Goal: Task Accomplishment & Management: Use online tool/utility

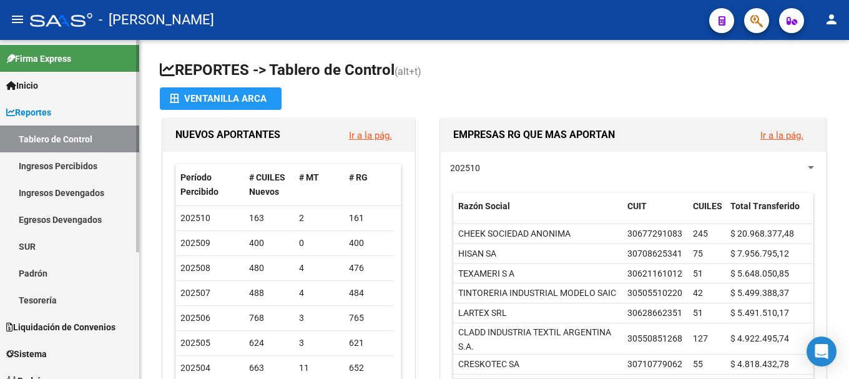
click at [16, 86] on span "Inicio" at bounding box center [22, 86] width 32 height 14
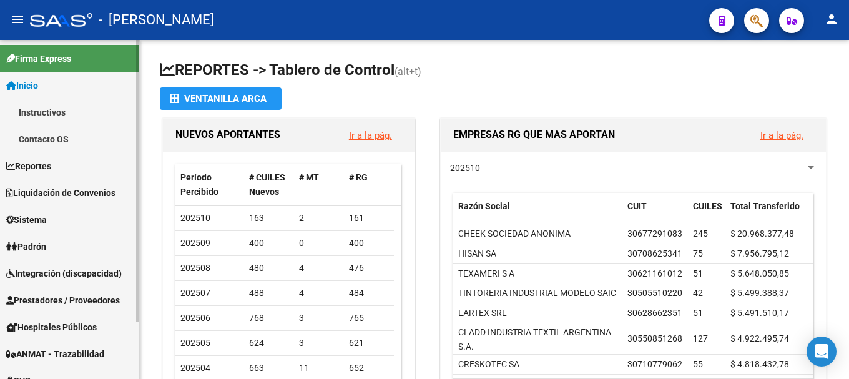
click at [61, 195] on span "Liquidación de Convenios" at bounding box center [60, 193] width 109 height 14
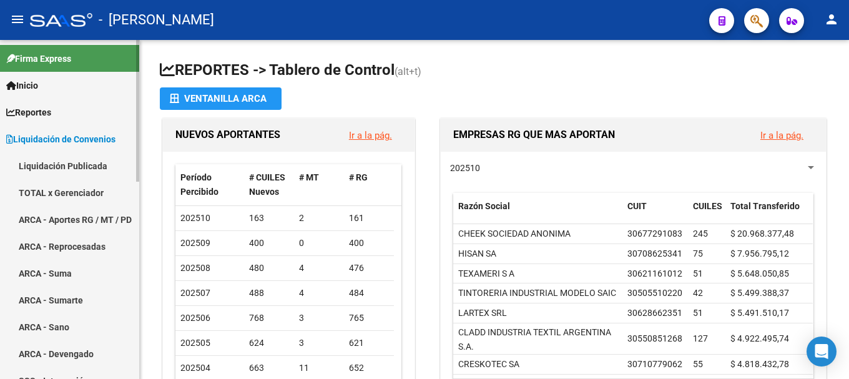
click at [67, 191] on link "TOTAL x Gerenciador" at bounding box center [69, 192] width 139 height 27
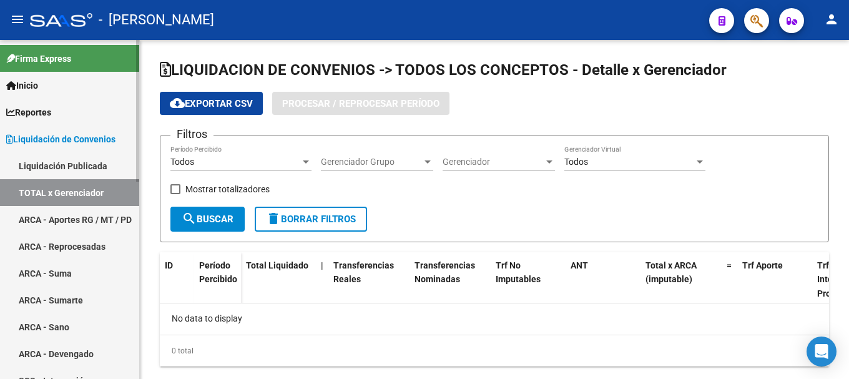
checkbox input "true"
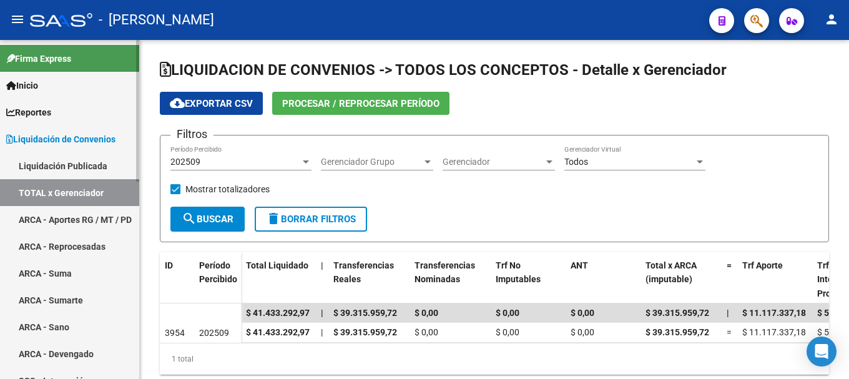
click at [82, 217] on link "ARCA - Aportes RG / MT / PD" at bounding box center [69, 219] width 139 height 27
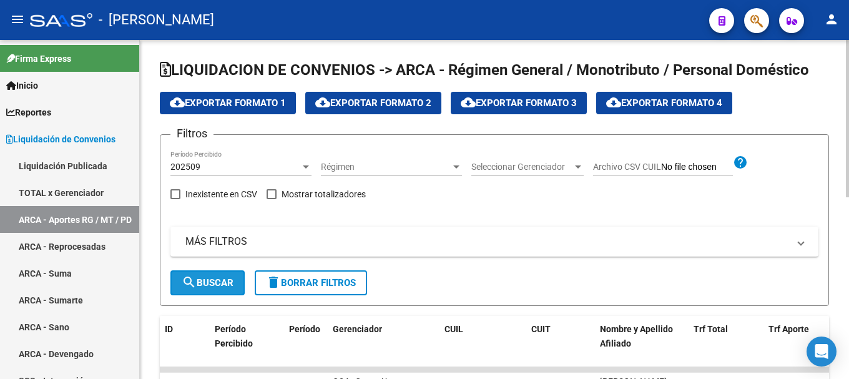
click at [223, 283] on span "search Buscar" at bounding box center [208, 282] width 52 height 11
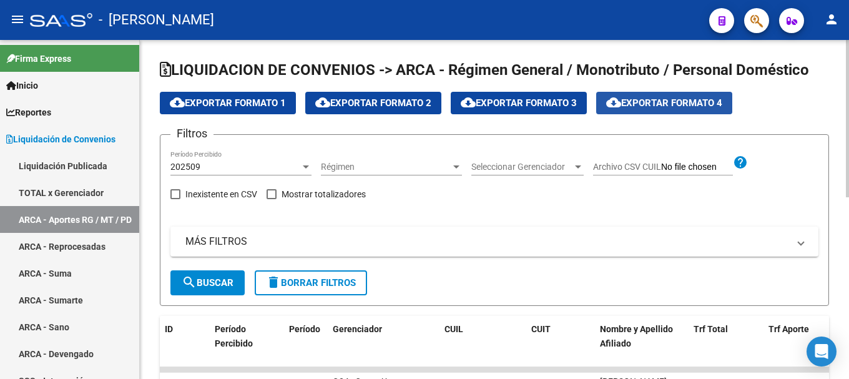
click at [696, 102] on span "cloud_download Exportar Formato 4" at bounding box center [664, 102] width 116 height 11
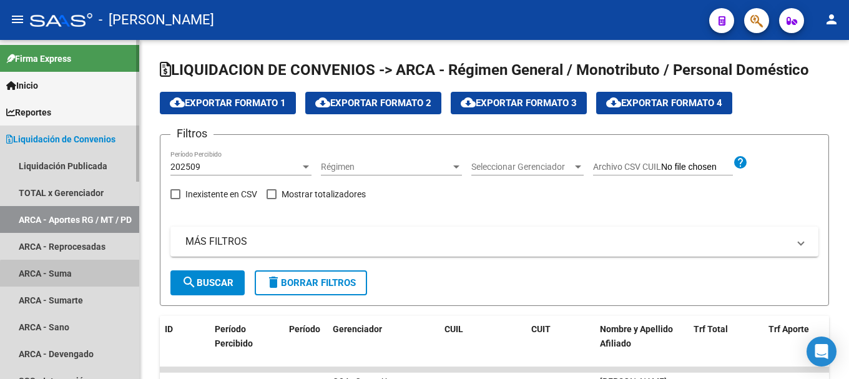
click at [85, 282] on link "ARCA - Suma" at bounding box center [69, 273] width 139 height 27
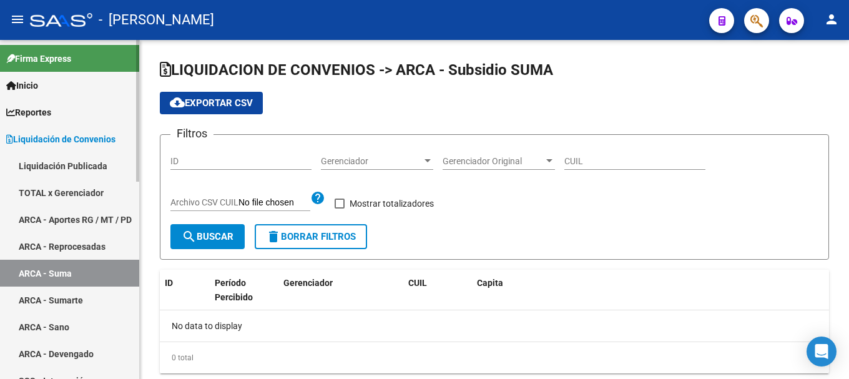
checkbox input "true"
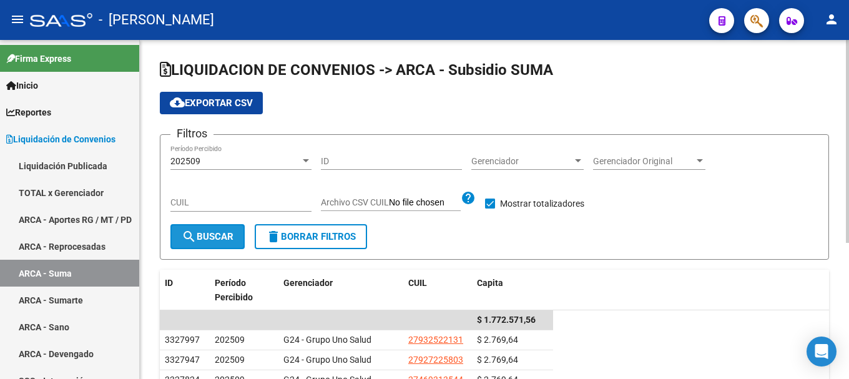
click at [208, 239] on span "search Buscar" at bounding box center [208, 236] width 52 height 11
click at [217, 108] on span "cloud_download Exportar CSV" at bounding box center [211, 102] width 83 height 11
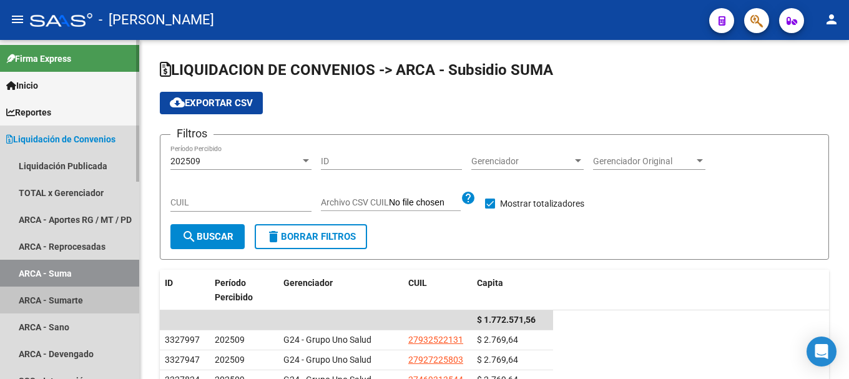
click at [87, 294] on link "ARCA - Sumarte" at bounding box center [69, 300] width 139 height 27
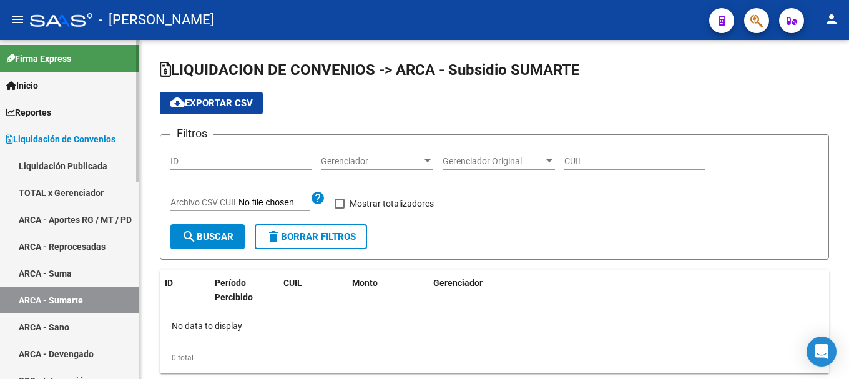
checkbox input "true"
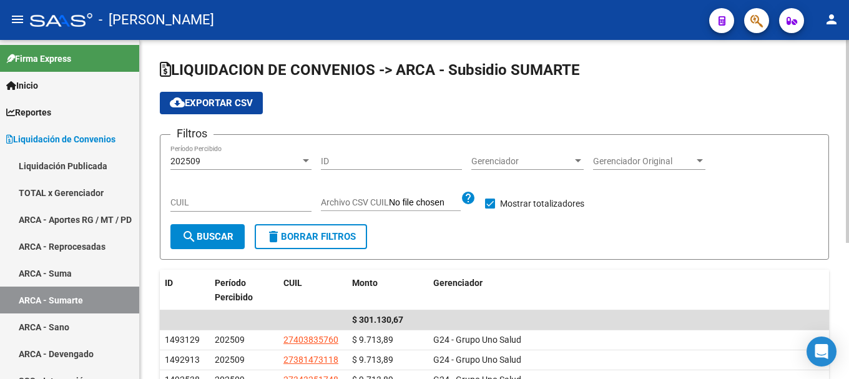
click at [213, 242] on span "search Buscar" at bounding box center [208, 236] width 52 height 11
click at [226, 104] on span "cloud_download Exportar CSV" at bounding box center [211, 102] width 83 height 11
click at [84, 319] on link "ARCA - Sano" at bounding box center [69, 327] width 139 height 27
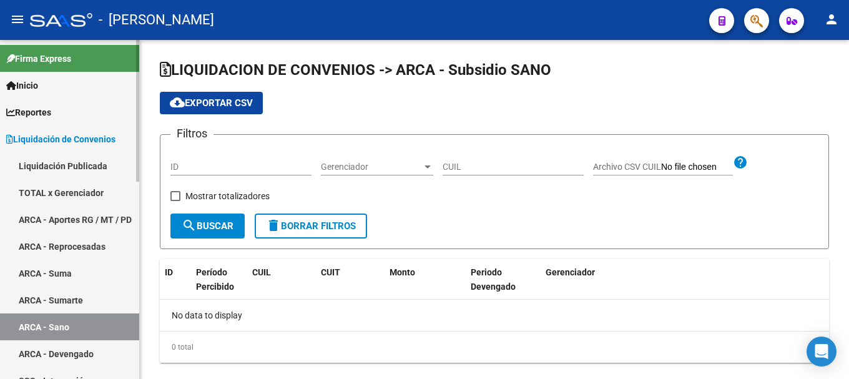
checkbox input "true"
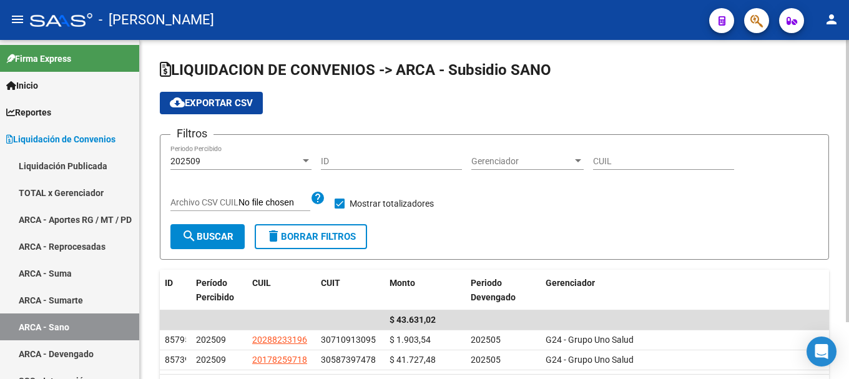
click at [220, 237] on span "search Buscar" at bounding box center [208, 236] width 52 height 11
click at [220, 103] on span "cloud_download Exportar CSV" at bounding box center [211, 102] width 83 height 11
